Goal: Task Accomplishment & Management: Manage account settings

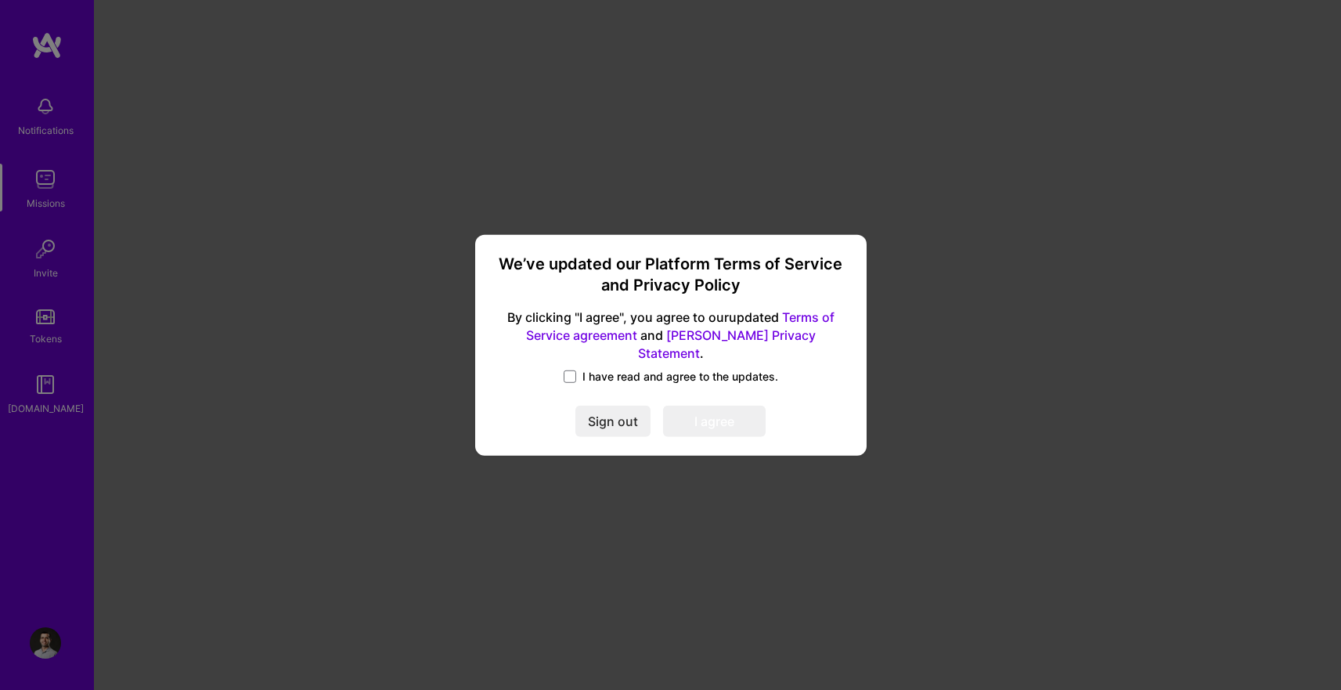
click at [604, 373] on span "I have read and agree to the updates." at bounding box center [680, 377] width 196 height 16
click at [0, 0] on input "I have read and agree to the updates." at bounding box center [0, 0] width 0 height 0
click at [694, 411] on button "I agree" at bounding box center [714, 421] width 103 height 31
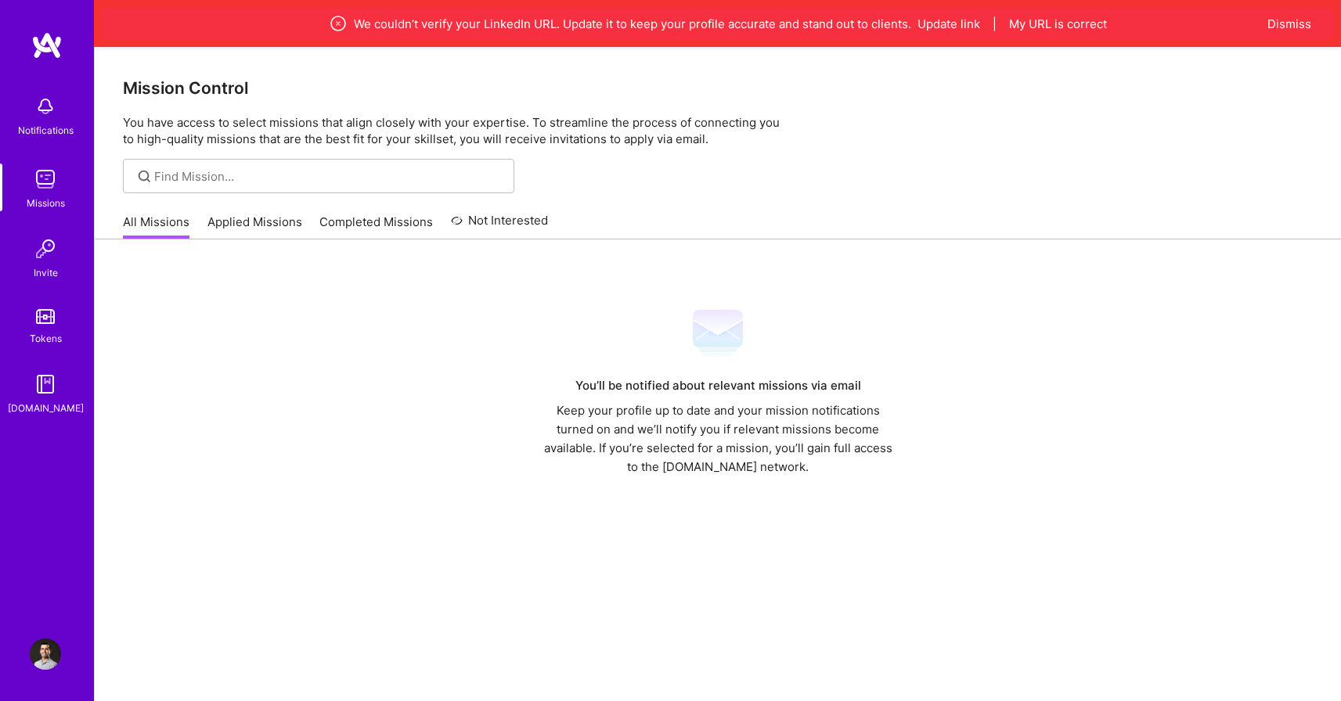
click at [60, 124] on div "Notifications" at bounding box center [46, 130] width 56 height 16
click at [673, 118] on div "Notifications Missions Invite Tokens [DOMAIN_NAME] Profile Close Show all notif…" at bounding box center [670, 396] width 1341 height 793
click at [932, 23] on button "Update link" at bounding box center [949, 24] width 63 height 16
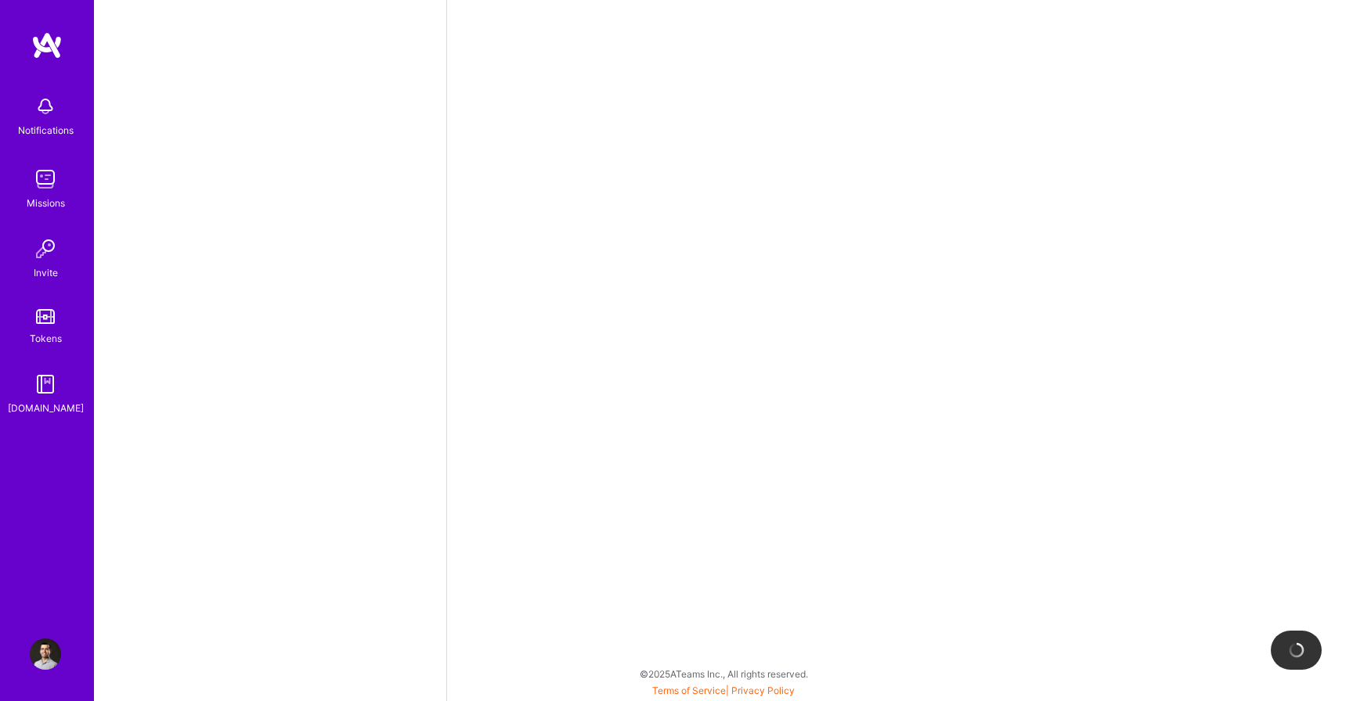
select select "BR"
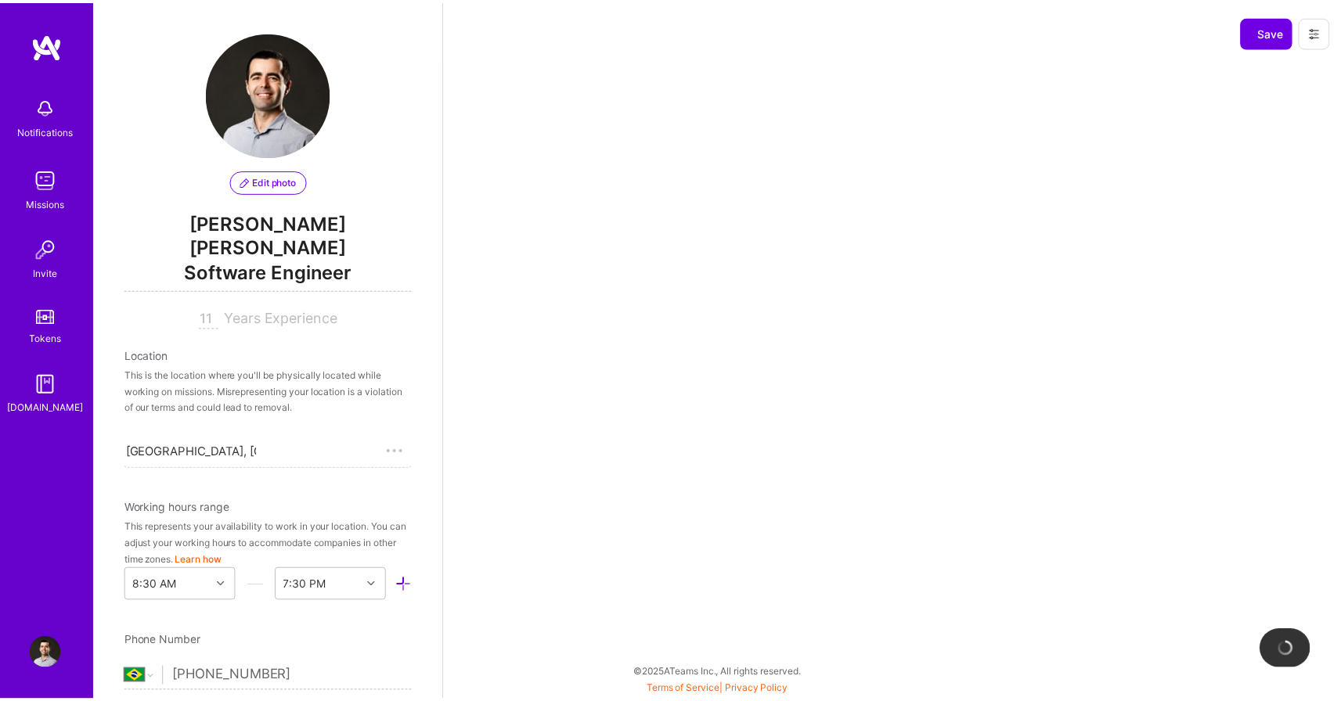
scroll to position [871, 0]
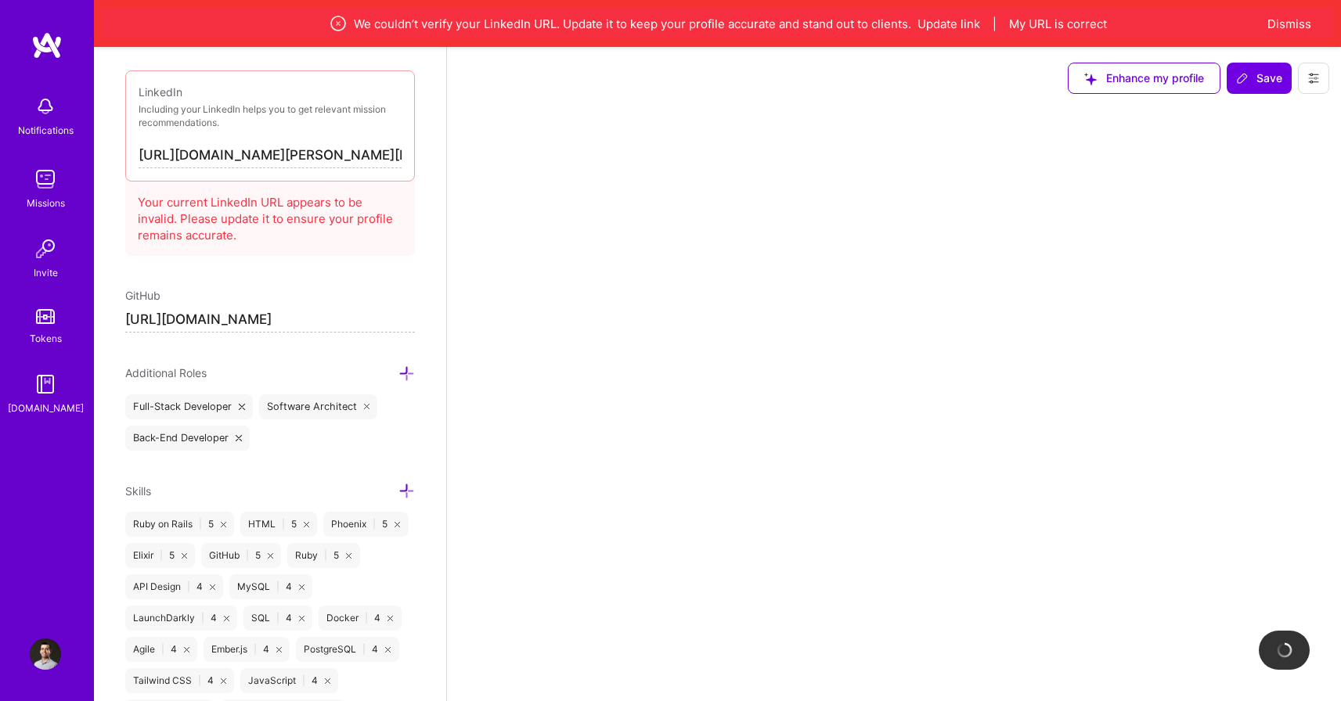
select select "Right Now"
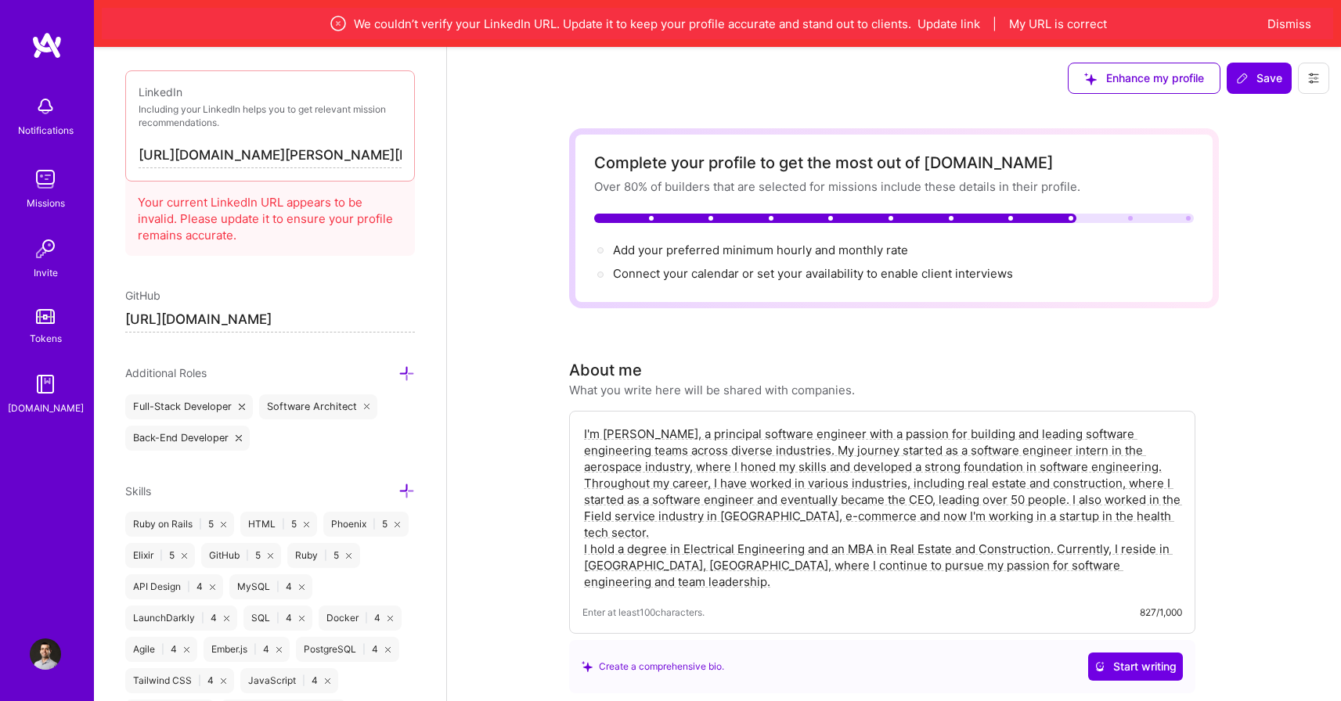
click at [281, 308] on input "[URL][DOMAIN_NAME]" at bounding box center [270, 320] width 290 height 25
click at [303, 143] on input "[URL][DOMAIN_NAME][PERSON_NAME][PERSON_NAME]" at bounding box center [270, 155] width 263 height 25
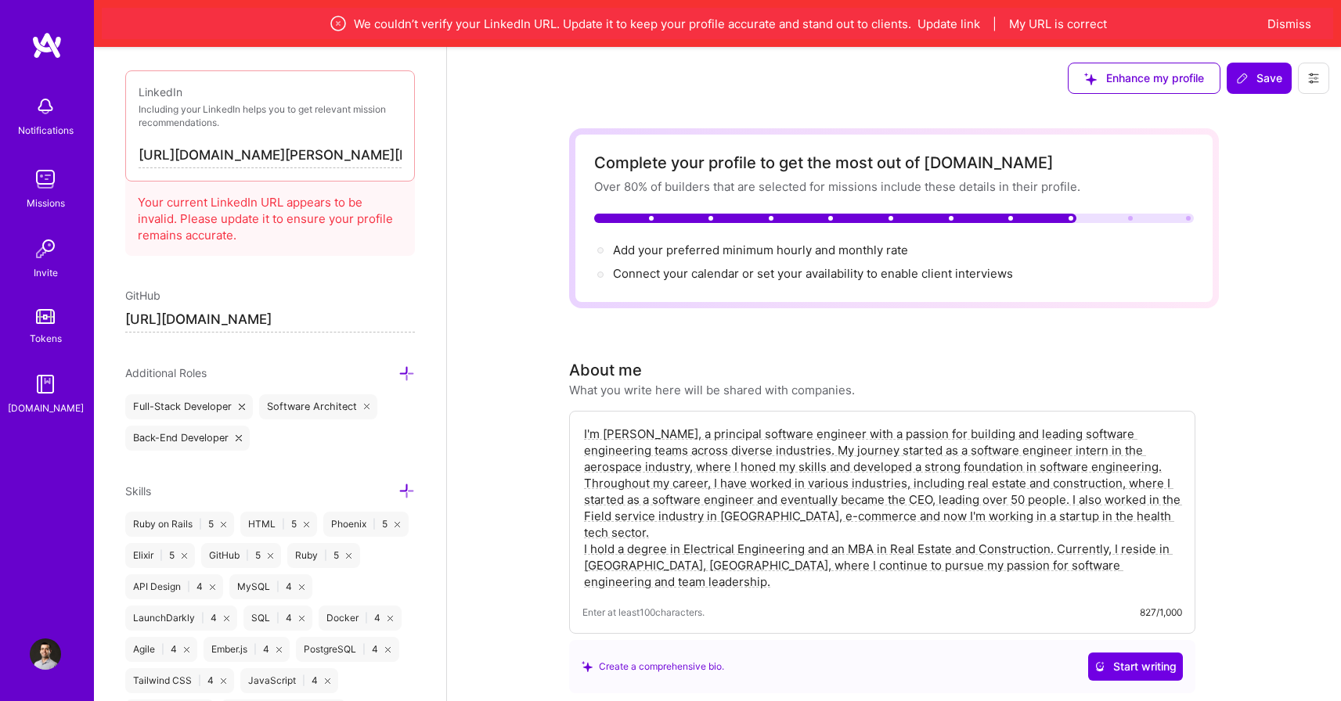
click at [303, 143] on input "[URL][DOMAIN_NAME][PERSON_NAME][PERSON_NAME]" at bounding box center [270, 155] width 263 height 25
paste input "[DOMAIN_NAME][URL]"
type input "[URL][DOMAIN_NAME]"
click at [1236, 78] on icon at bounding box center [1242, 78] width 13 height 13
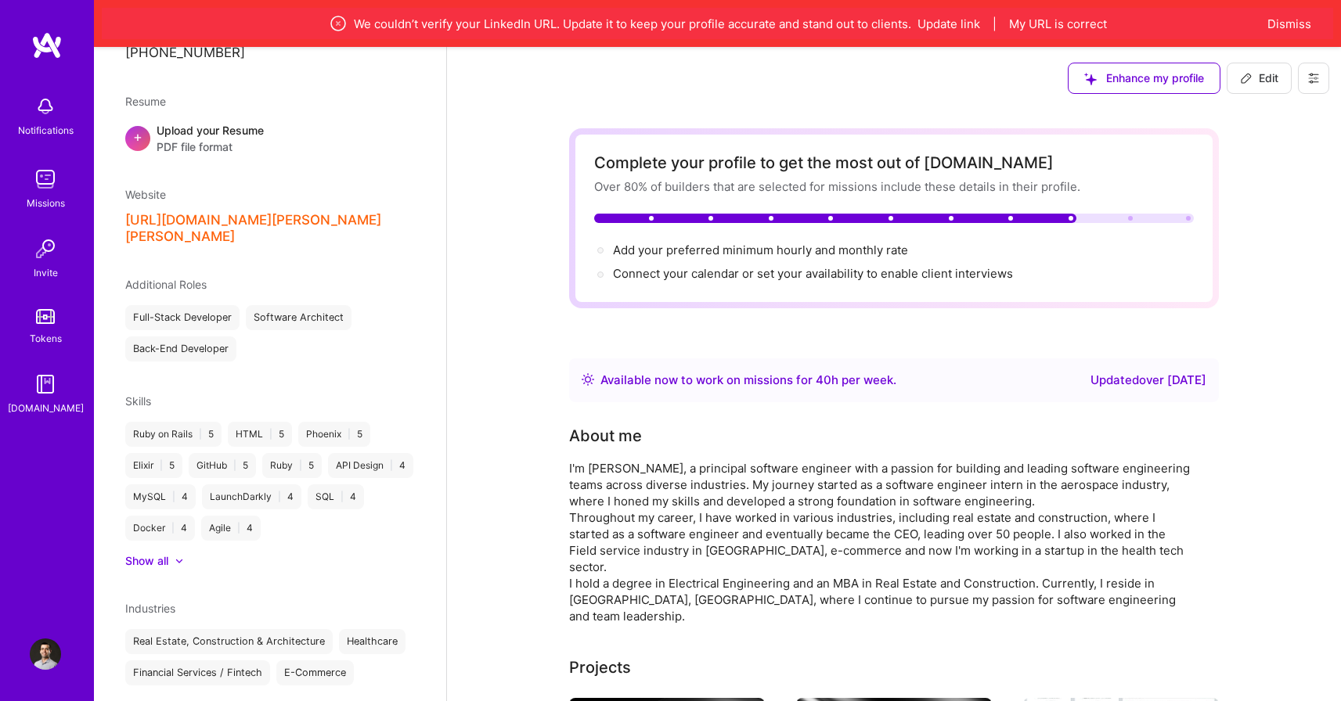
scroll to position [489, 0]
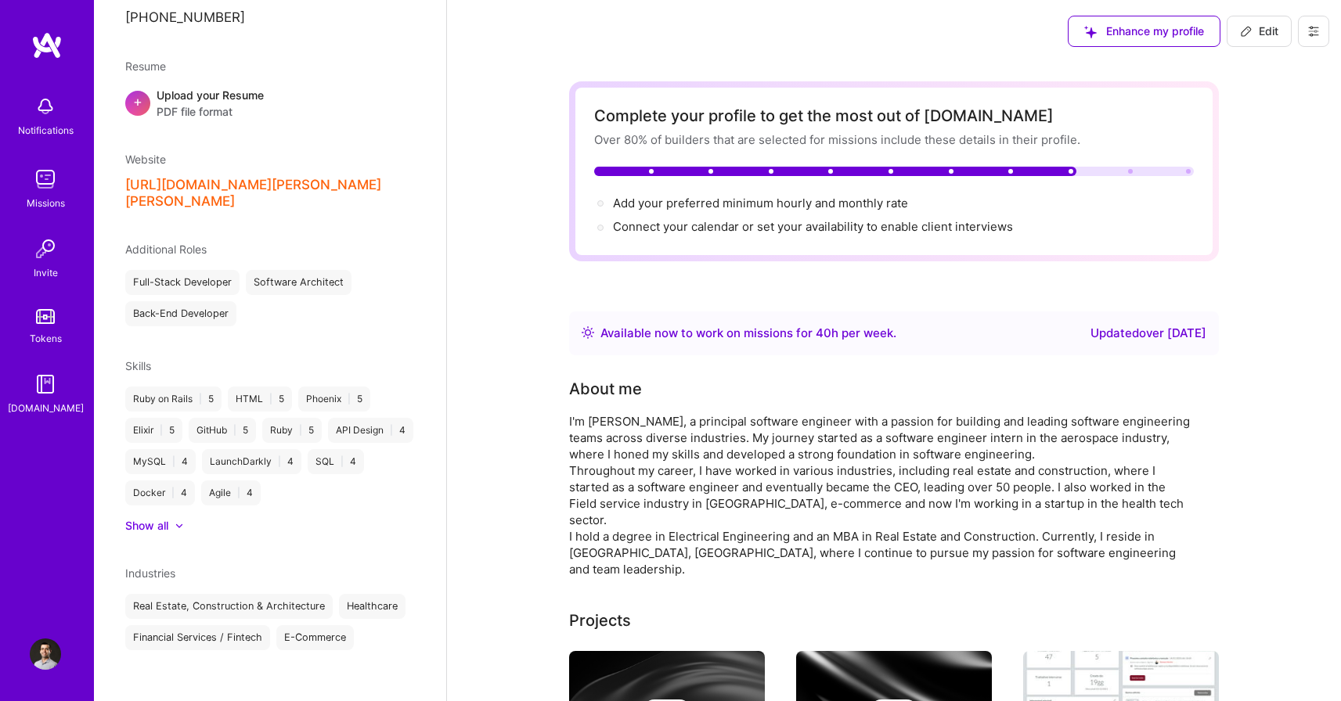
click at [355, 177] on button "[URL][DOMAIN_NAME][PERSON_NAME][PERSON_NAME]" at bounding box center [270, 193] width 290 height 33
click at [352, 178] on div "[PERSON_NAME] [PERSON_NAME] Software Engineer 11 Years Experience Location [GEO…" at bounding box center [270, 350] width 352 height 701
click at [1247, 32] on icon at bounding box center [1246, 31] width 13 height 13
select select "BR"
select select "Right Now"
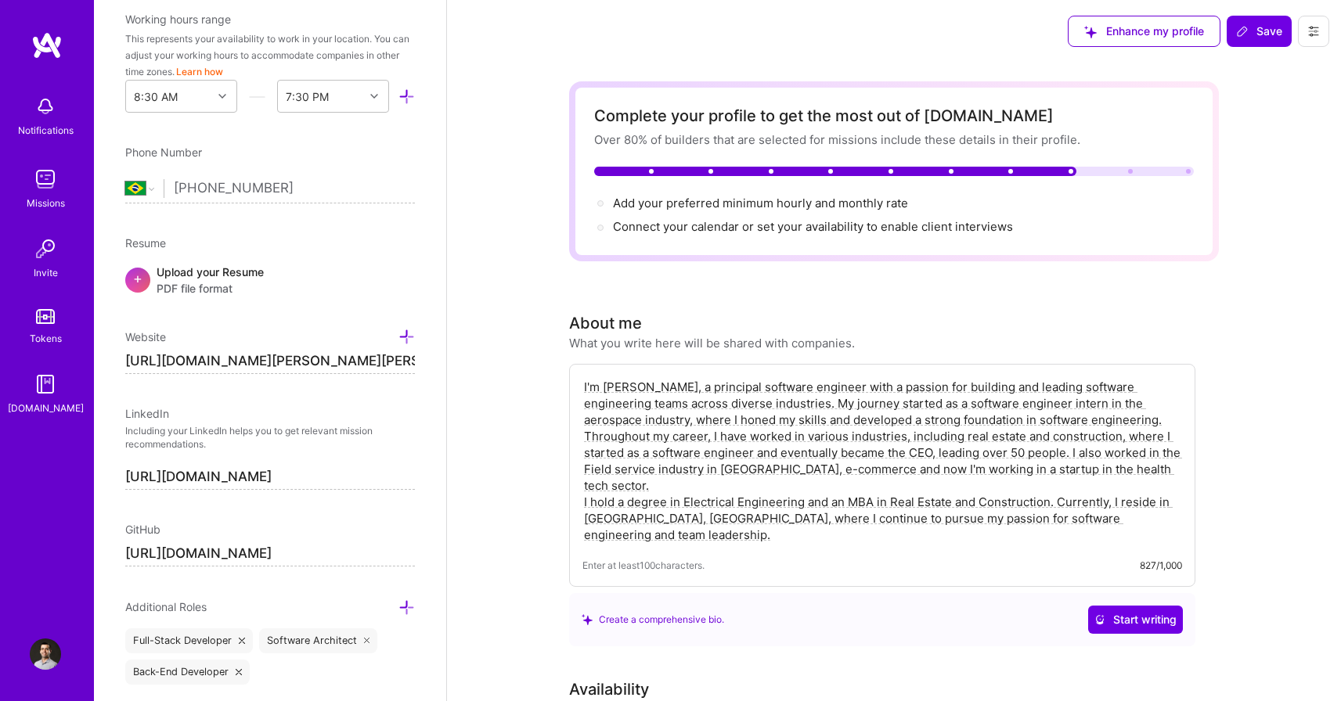
click at [290, 349] on input "[URL][DOMAIN_NAME][PERSON_NAME][PERSON_NAME]" at bounding box center [270, 361] width 290 height 25
paste input "aobalsini"
type input "[URL][DOMAIN_NAME]"
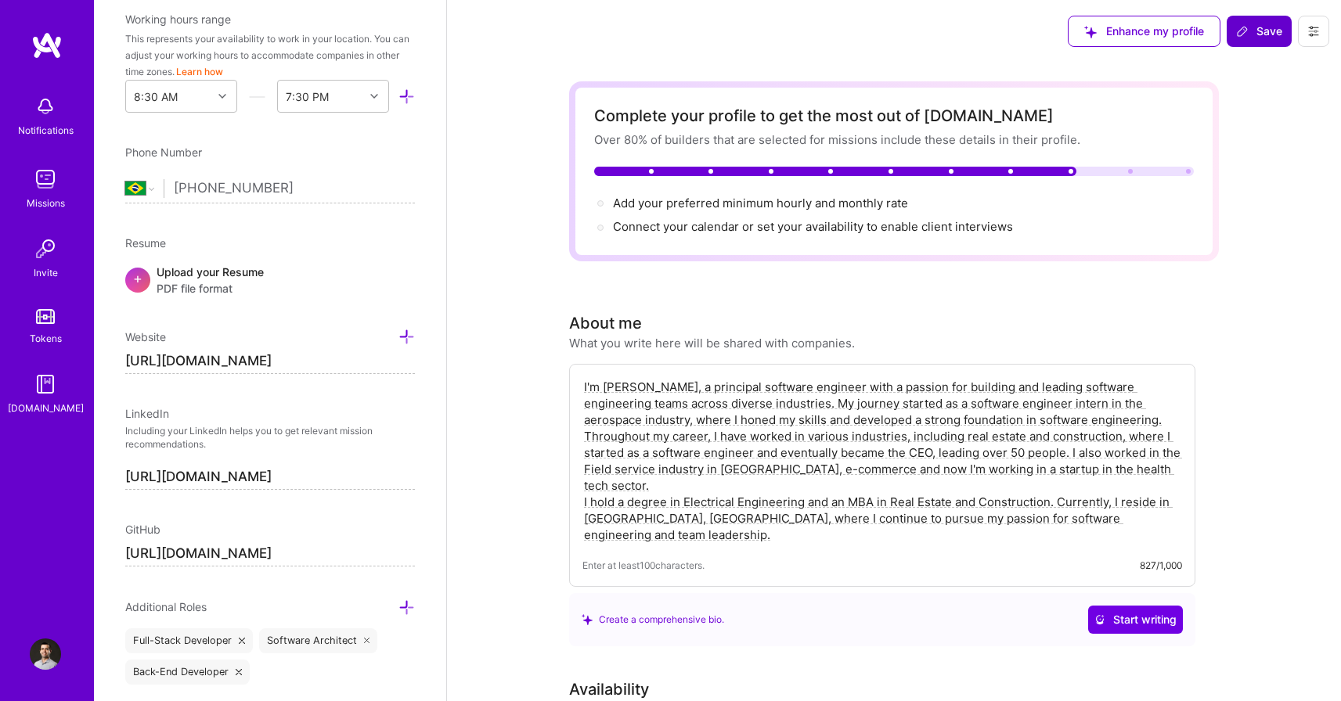
click at [1249, 38] on span "Save" at bounding box center [1259, 31] width 46 height 16
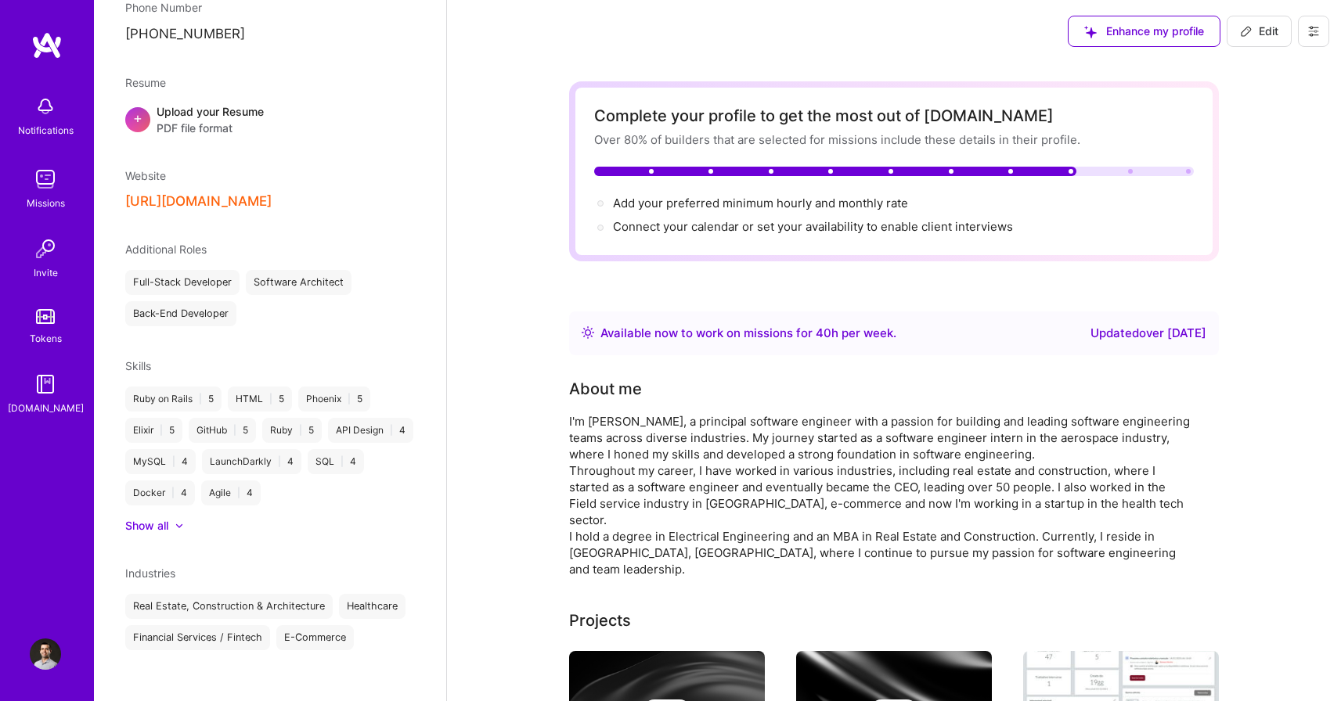
scroll to position [0, 0]
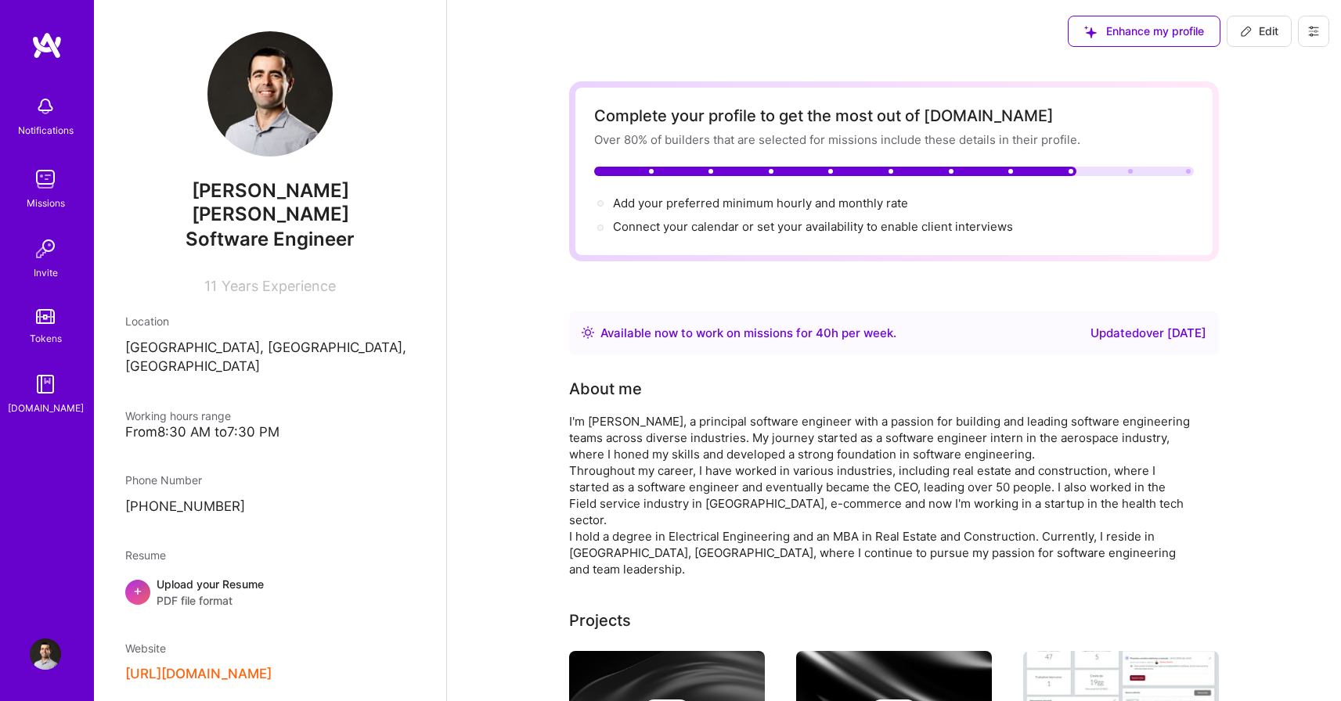
click at [49, 47] on img at bounding box center [46, 45] width 31 height 28
click at [45, 241] on img at bounding box center [45, 248] width 31 height 31
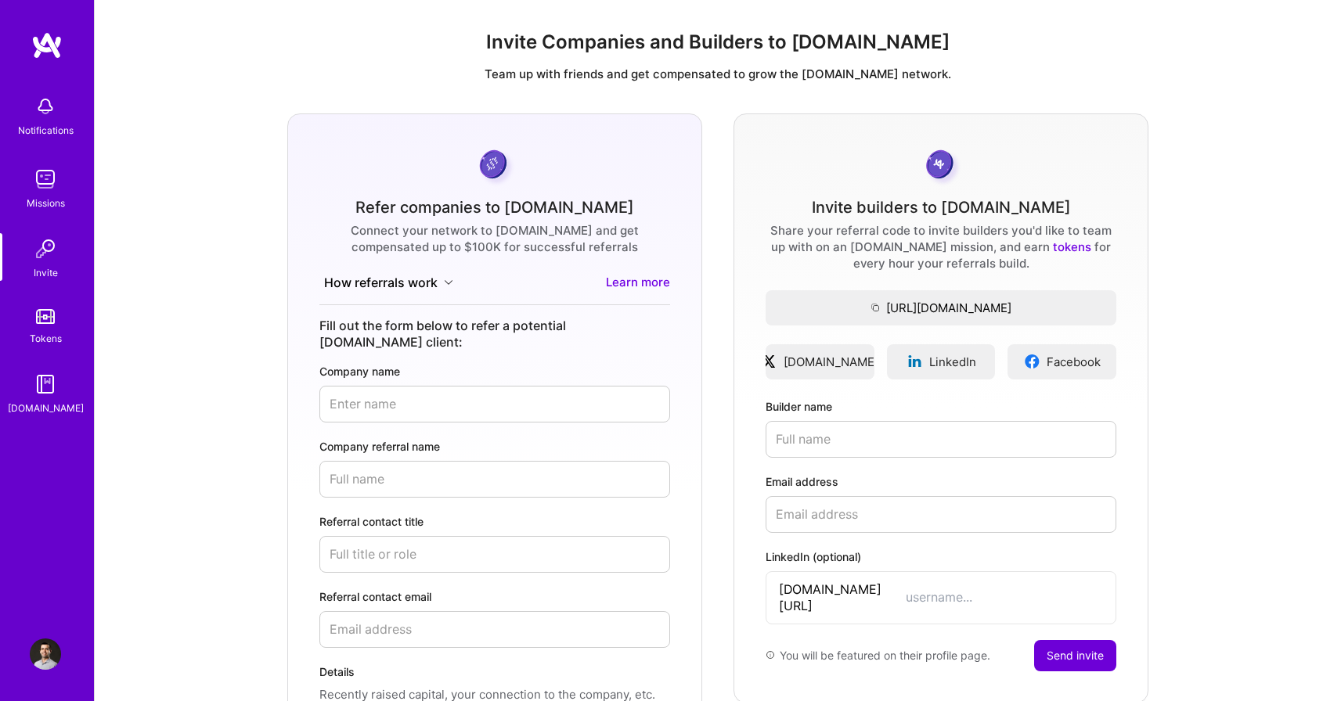
click at [52, 316] on img at bounding box center [45, 316] width 19 height 15
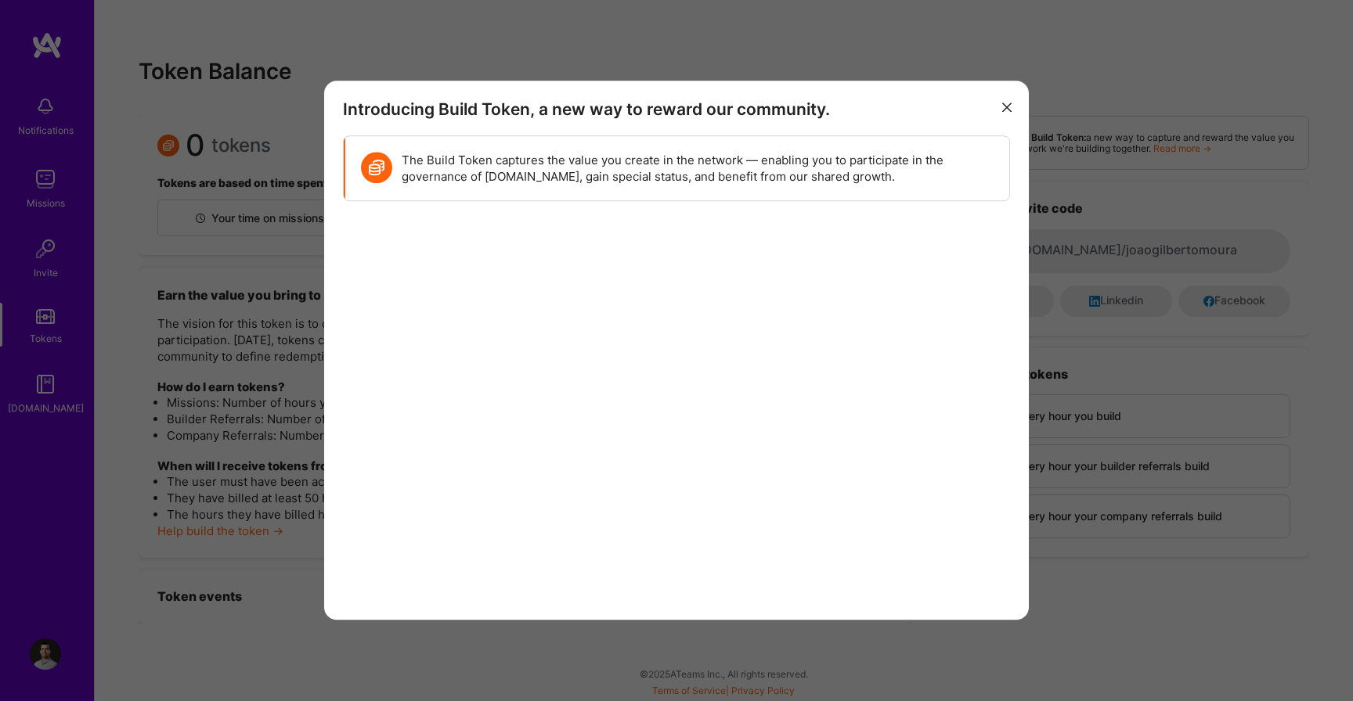
click at [1005, 109] on icon "modal" at bounding box center [1006, 107] width 9 height 9
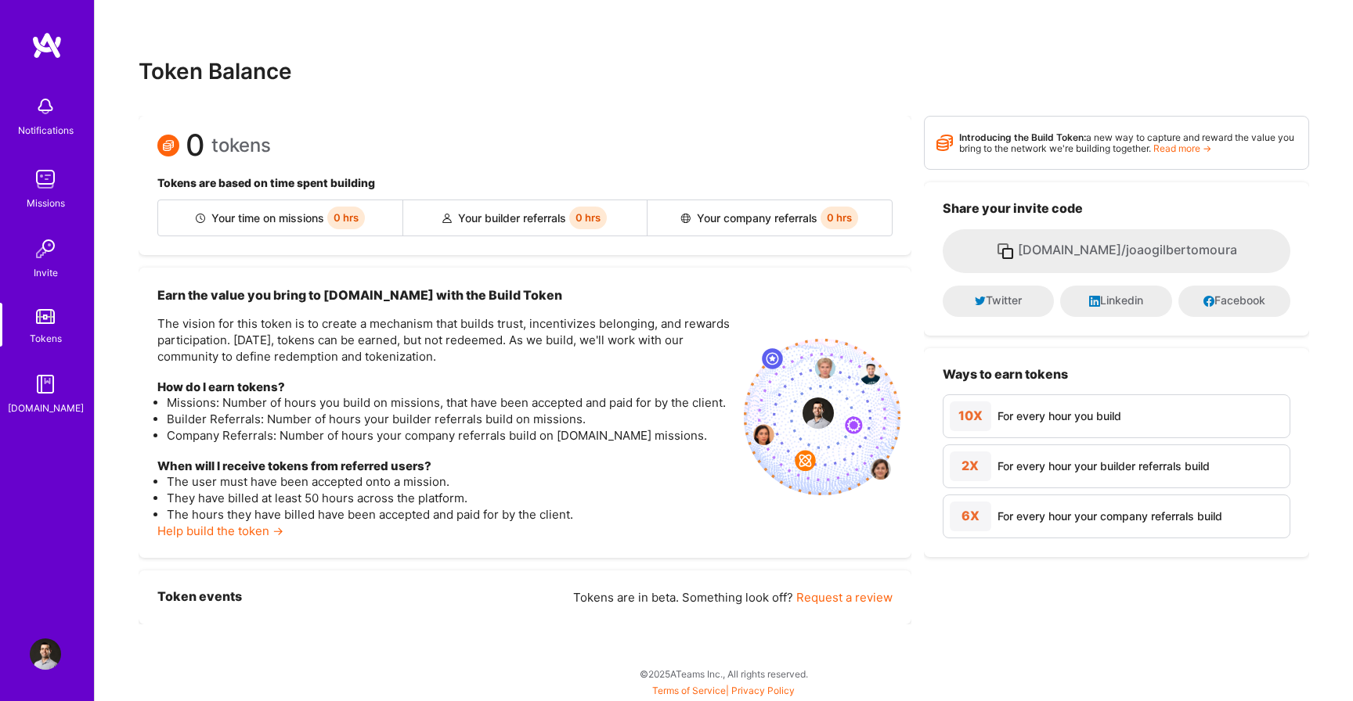
click at [35, 114] on img at bounding box center [45, 106] width 31 height 31
click at [41, 27] on div "Notifications Missions Invite Tokens [DOMAIN_NAME] Profile" at bounding box center [47, 350] width 94 height 701
click at [38, 37] on img at bounding box center [46, 45] width 31 height 28
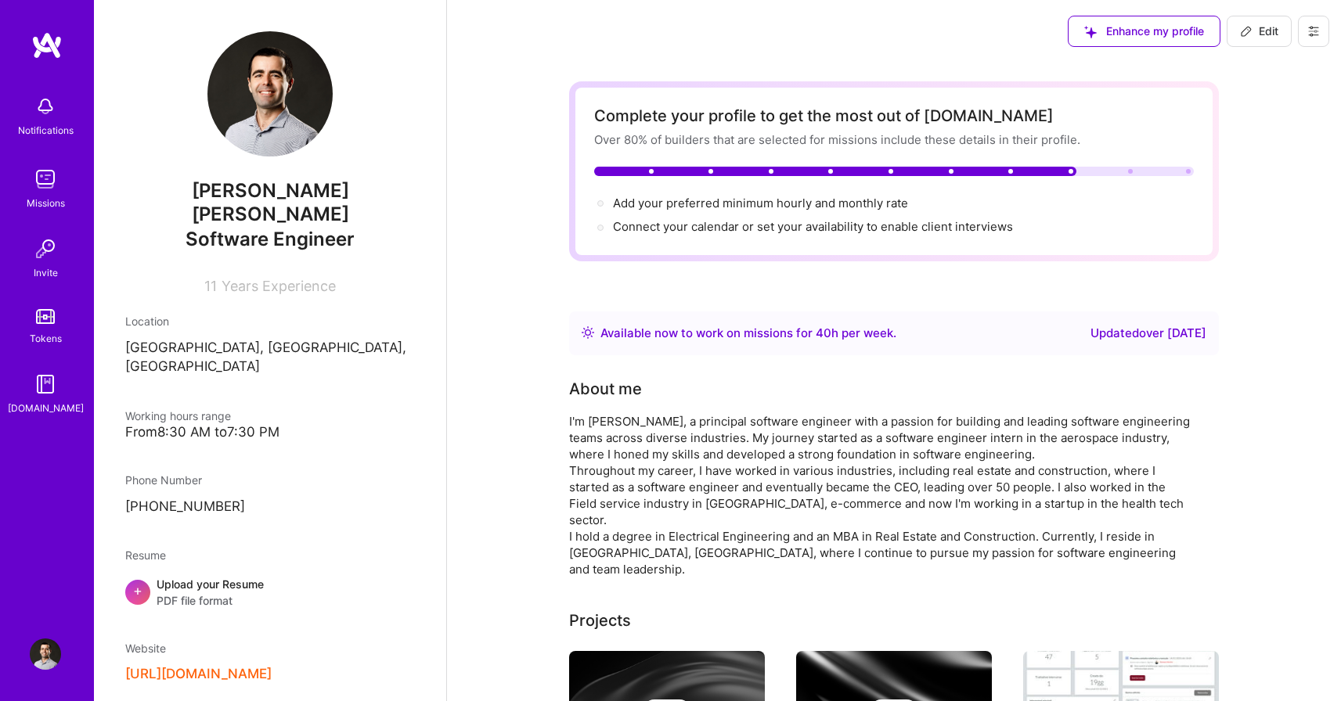
click at [1303, 34] on button at bounding box center [1313, 31] width 31 height 31
click at [1304, 32] on button at bounding box center [1313, 31] width 31 height 31
click at [1296, 106] on button "Payment method" at bounding box center [1270, 107] width 117 height 40
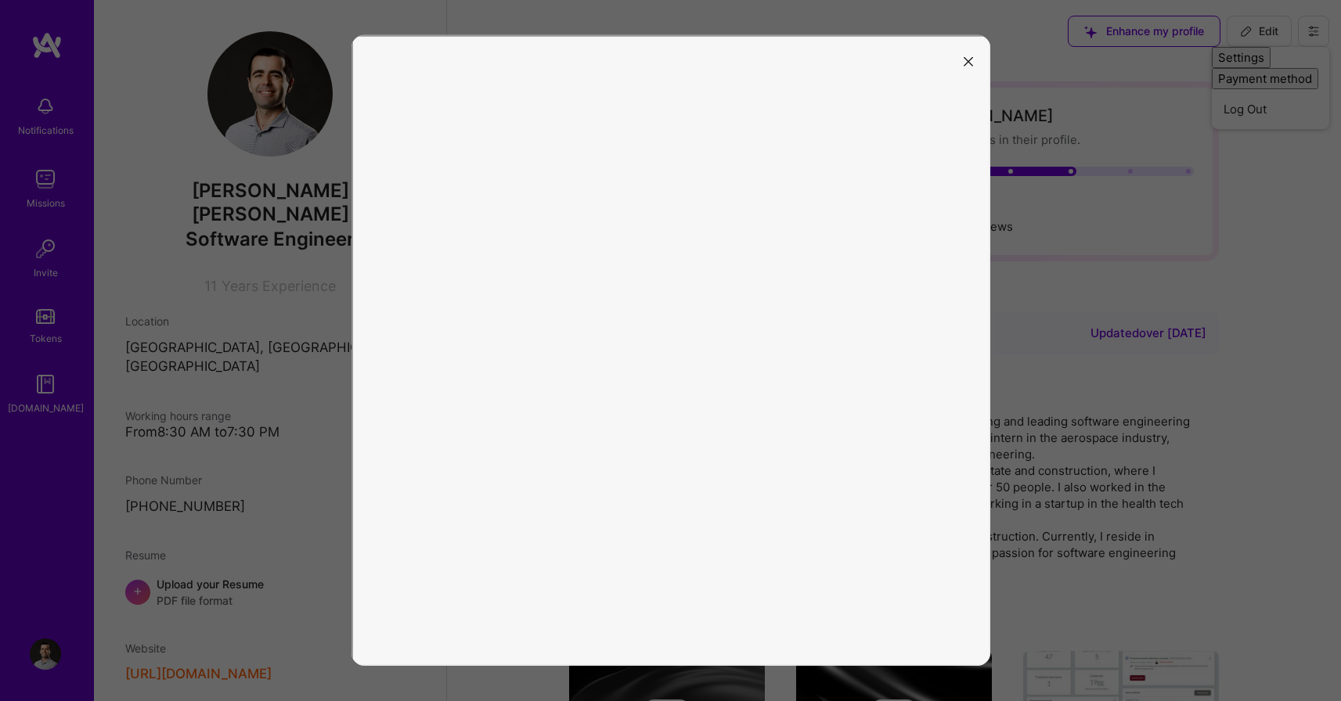
click at [966, 60] on icon "modal" at bounding box center [968, 61] width 9 height 9
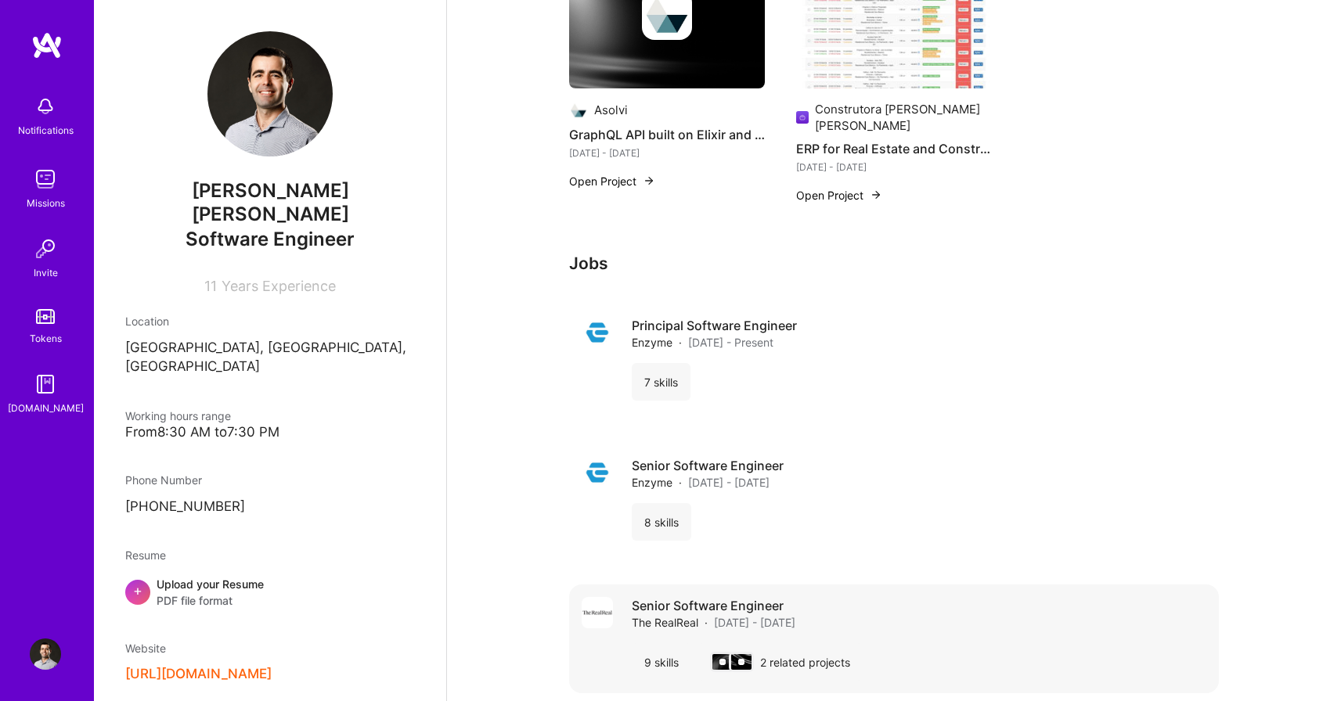
scroll to position [1411, 0]
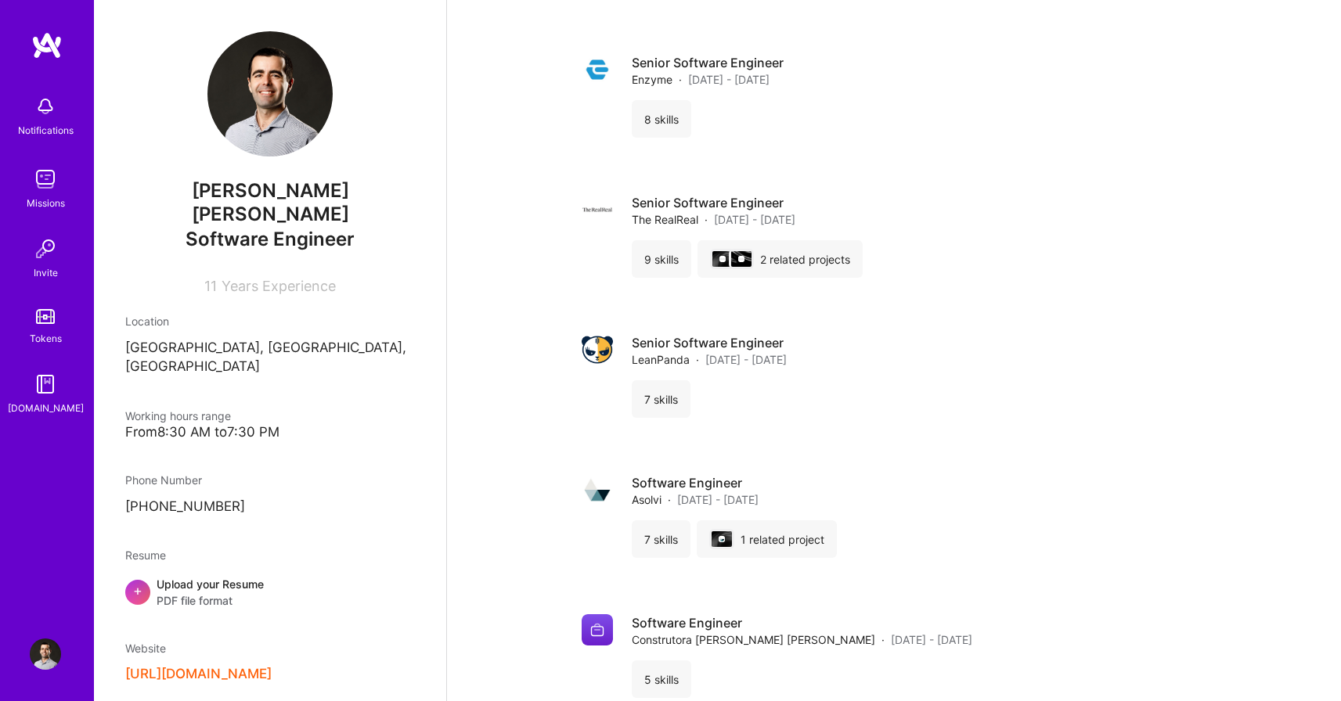
click at [38, 190] on img at bounding box center [45, 179] width 31 height 31
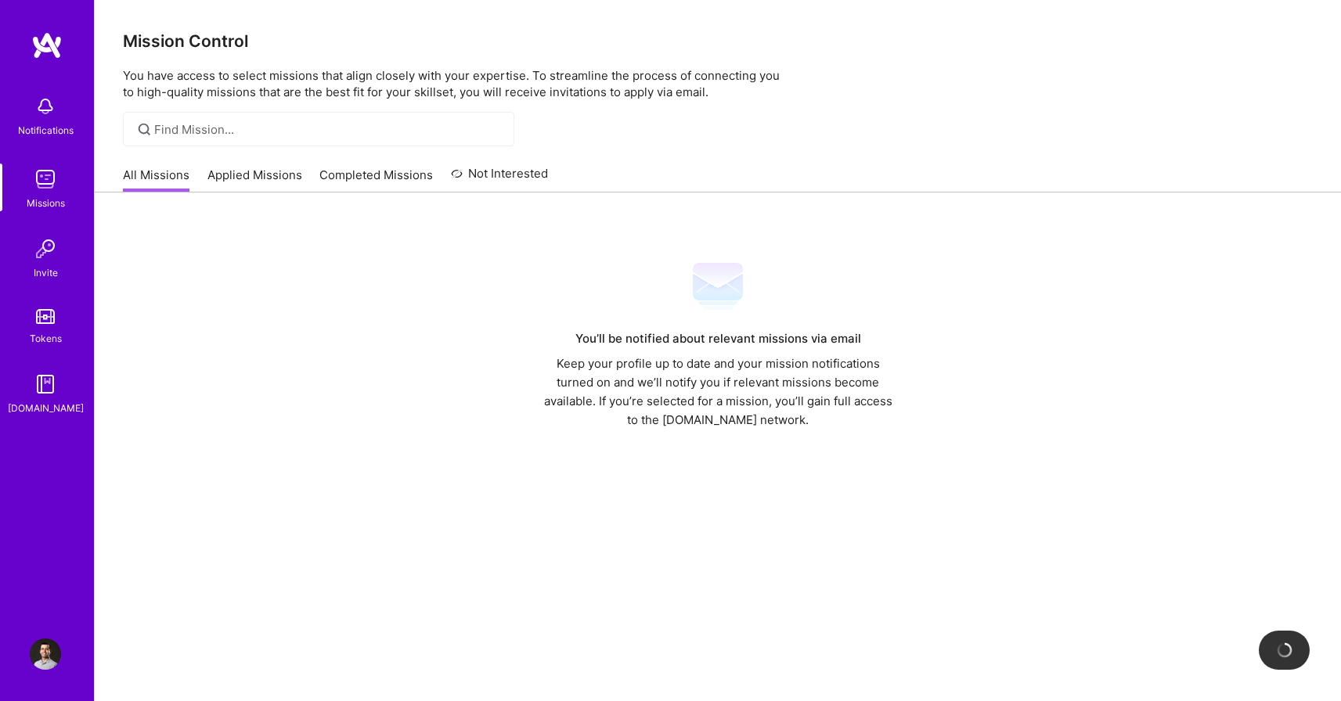
click at [142, 174] on link "All Missions" at bounding box center [156, 180] width 67 height 26
click at [257, 173] on link "Applied Missions" at bounding box center [254, 180] width 95 height 26
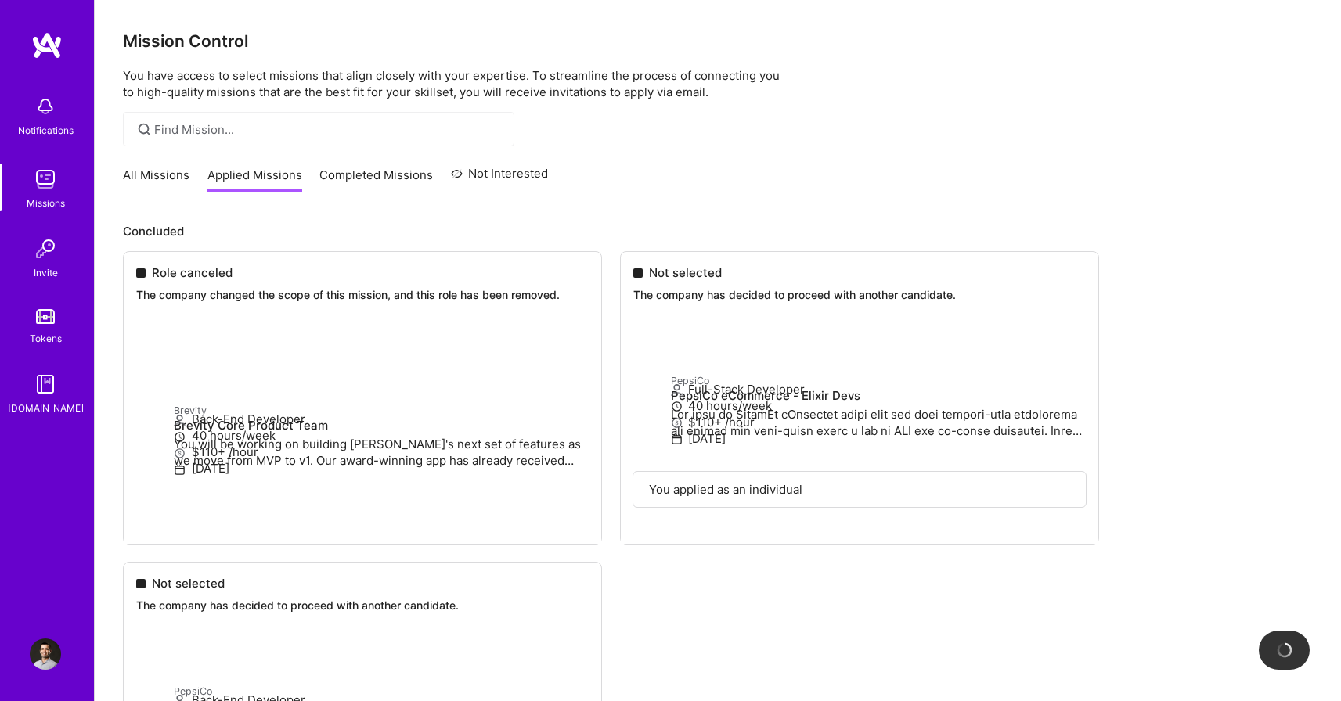
click at [377, 173] on link "Completed Missions" at bounding box center [376, 180] width 114 height 26
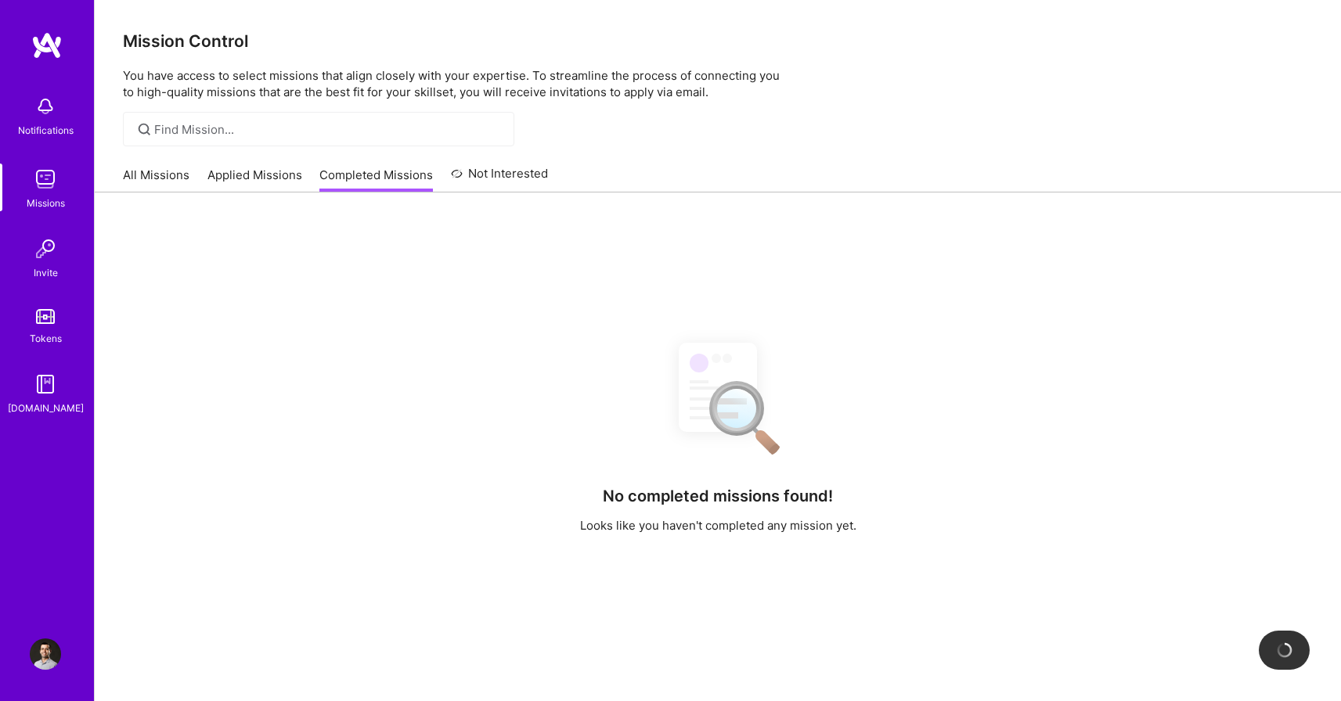
click at [168, 177] on link "All Missions" at bounding box center [156, 180] width 67 height 26
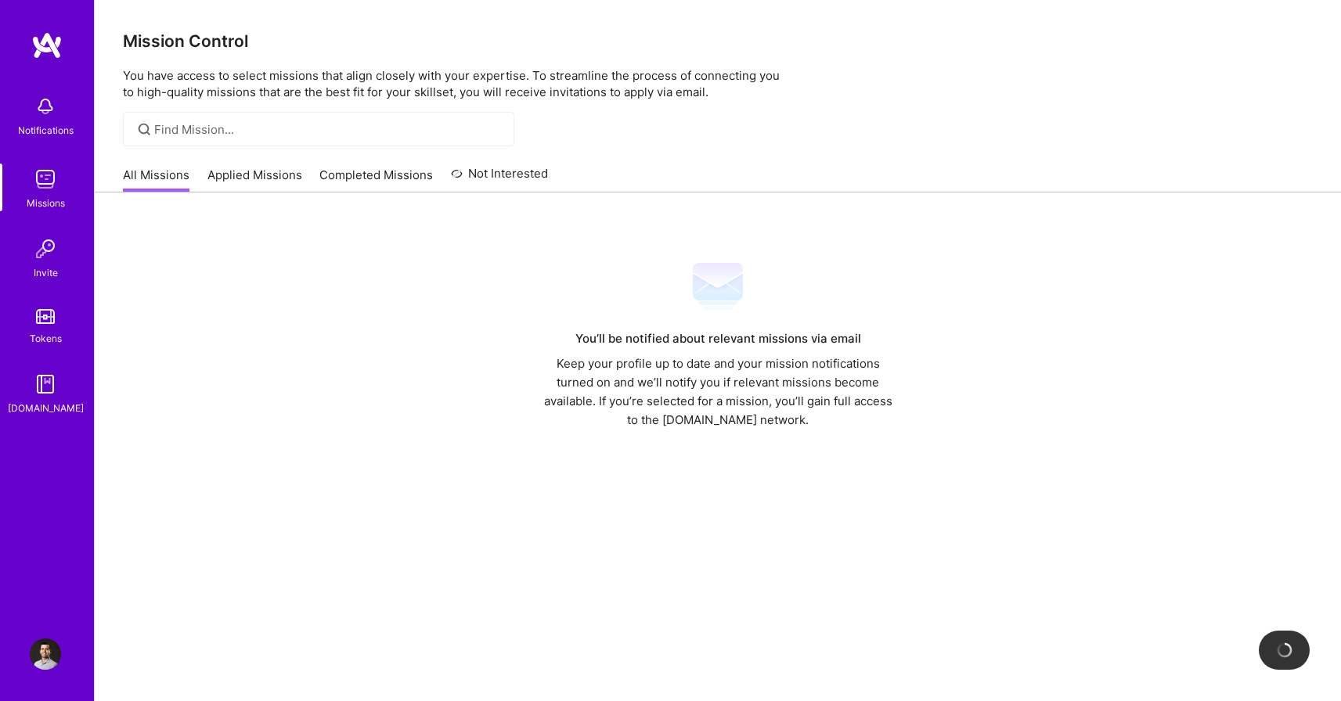
click at [249, 178] on link "Applied Missions" at bounding box center [254, 180] width 95 height 26
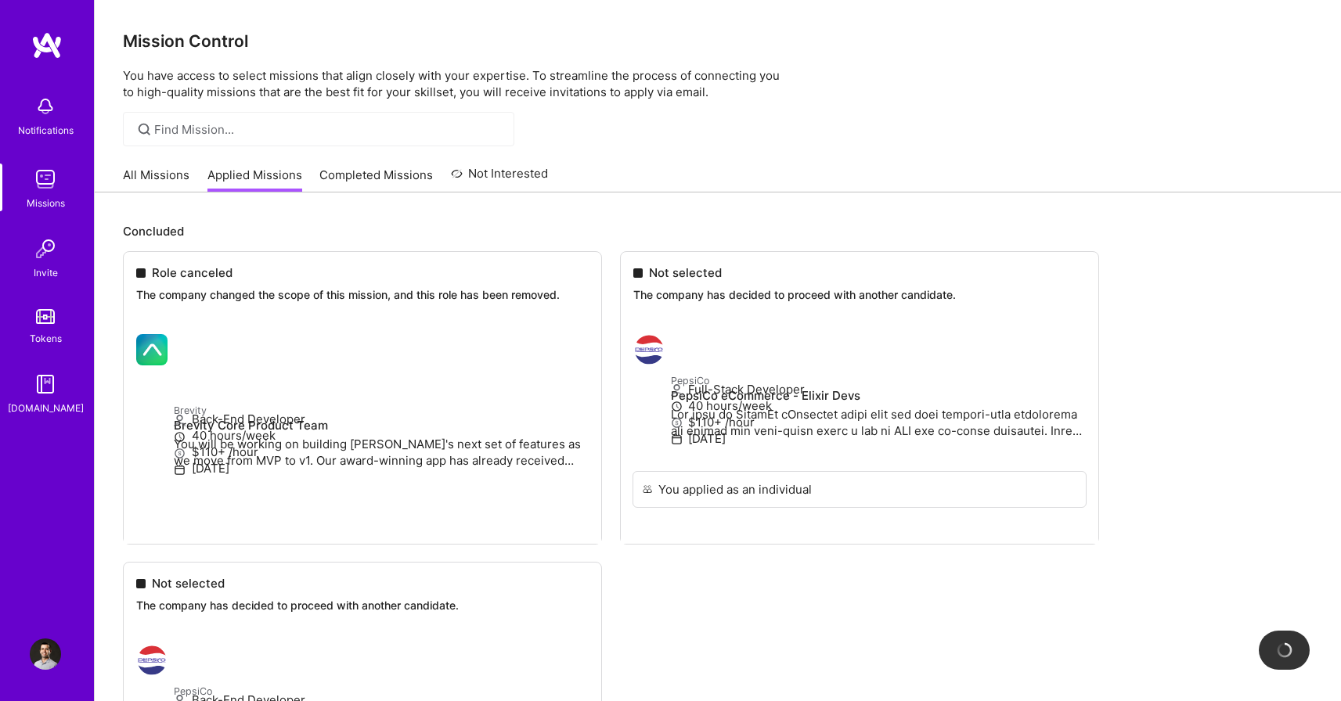
click at [387, 171] on link "Completed Missions" at bounding box center [376, 180] width 114 height 26
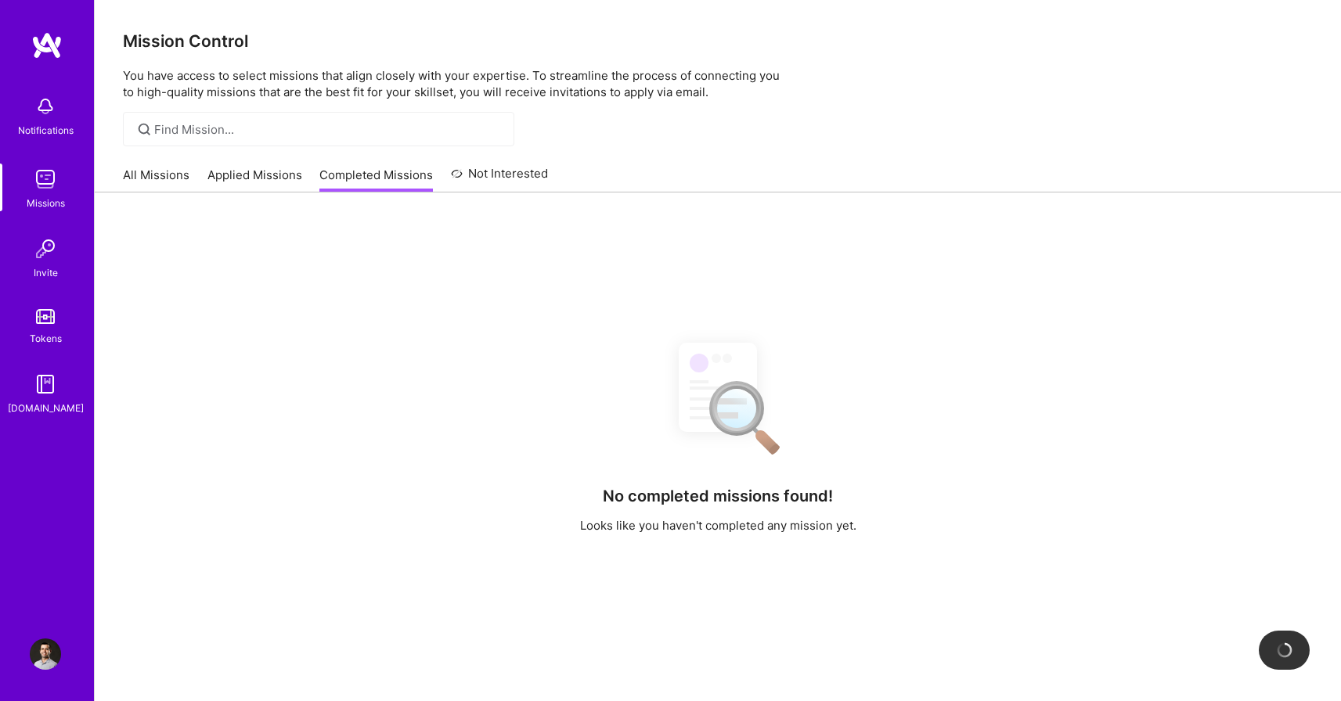
click at [306, 174] on div "All Missions Applied Missions Completed Missions Not Interested" at bounding box center [335, 175] width 425 height 34
click at [270, 177] on link "Applied Missions" at bounding box center [254, 180] width 95 height 26
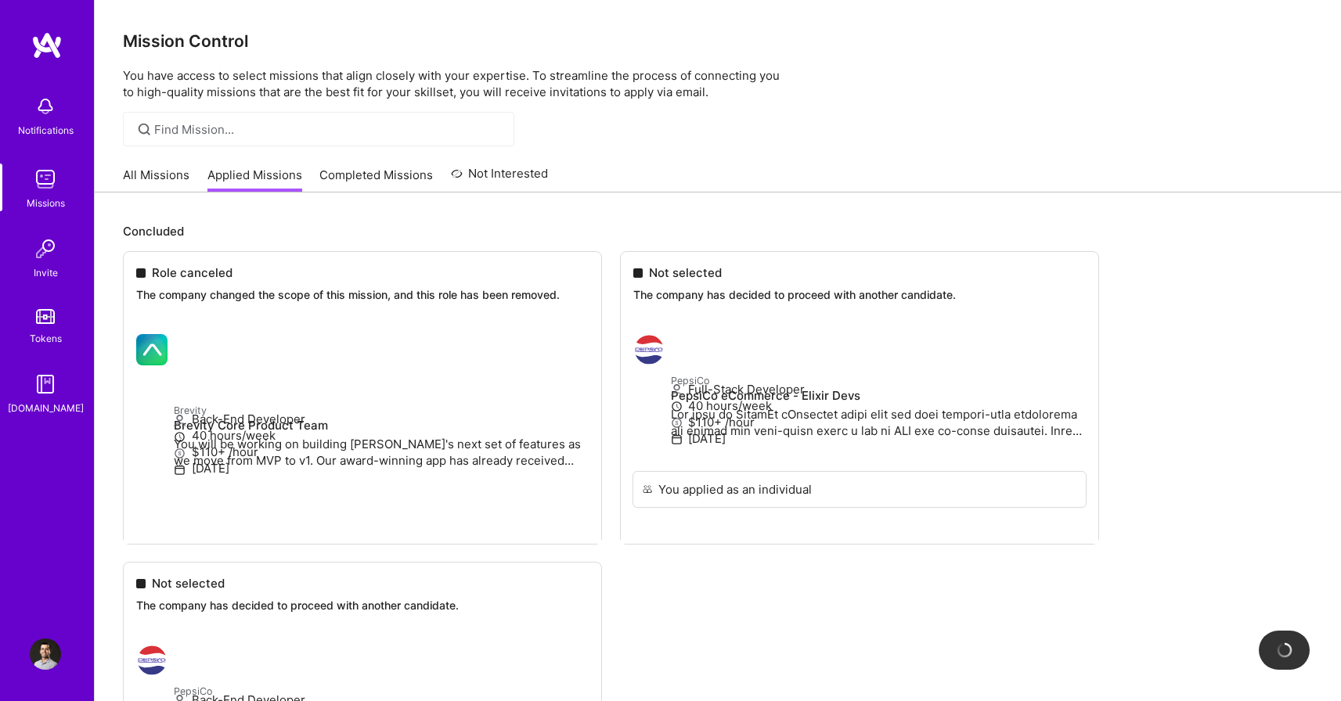
click at [512, 177] on link "Not Interested" at bounding box center [500, 178] width 98 height 28
